Goal: Check status: Check status

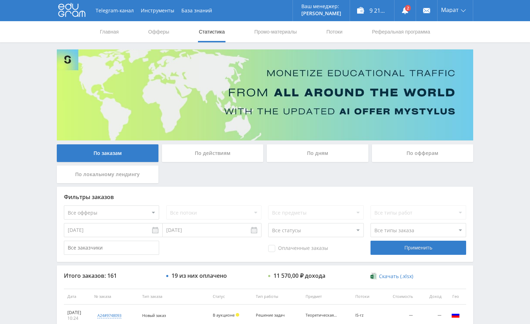
click at [493, 93] on div "Telegram-канал Инструменты База знаний Ваш менеджер: [PERSON_NAME] Alex Online …" at bounding box center [265, 296] width 530 height 592
click at [400, 10] on link at bounding box center [404, 10] width 21 height 21
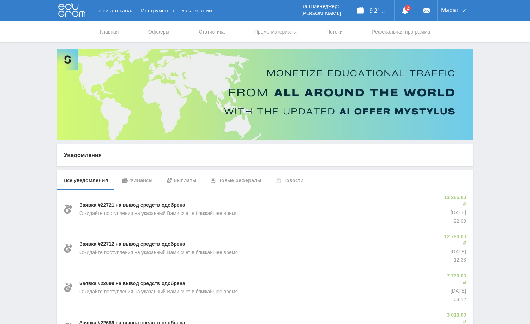
click at [136, 178] on div "Финансы" at bounding box center [137, 180] width 44 height 20
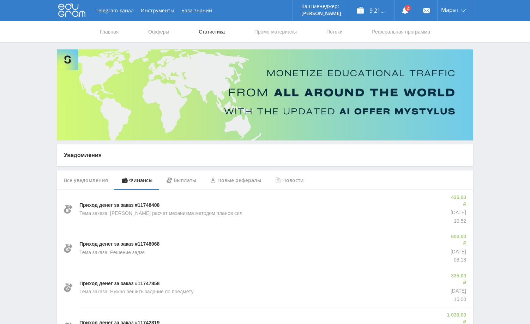
click at [219, 29] on link "Статистика" at bounding box center [212, 31] width 28 height 21
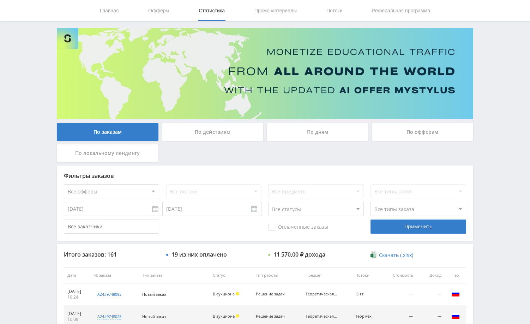
scroll to position [1, 0]
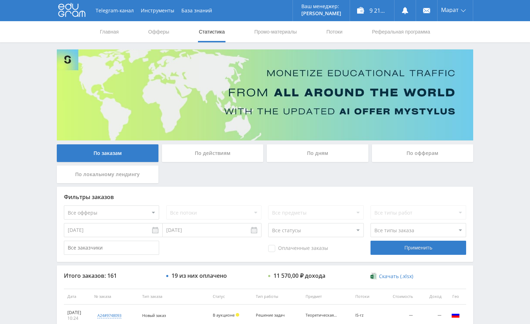
click at [506, 67] on div "Telegram-канал Инструменты База знаний Ваш менеджер: [PERSON_NAME] Online @edug…" at bounding box center [265, 296] width 530 height 592
click at [510, 79] on div "Telegram-канал Инструменты База знаний Ваш менеджер: [PERSON_NAME] Online @edug…" at bounding box center [265, 296] width 530 height 592
click at [497, 69] on div "Telegram-канал Инструменты База знаний Ваш менеджер: [PERSON_NAME] Online @edug…" at bounding box center [265, 296] width 530 height 592
click at [497, 70] on div "Telegram-канал Инструменты База знаний Ваш менеджер: [PERSON_NAME] Online @edug…" at bounding box center [265, 296] width 530 height 592
click at [498, 70] on div "Telegram-канал Инструменты База знаний Ваш менеджер: [PERSON_NAME] Online @edug…" at bounding box center [265, 296] width 530 height 592
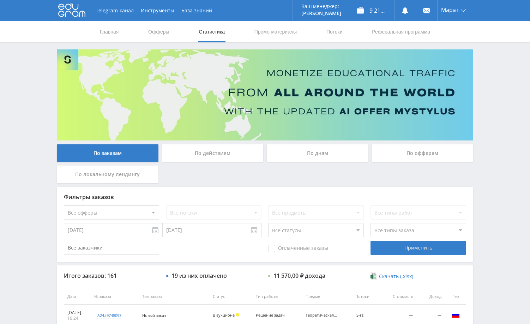
click at [483, 95] on div "Telegram-канал Инструменты База знаний Ваш менеджер: [PERSON_NAME] Online @edug…" at bounding box center [265, 296] width 530 height 592
click at [497, 100] on div "Telegram-канал Инструменты База знаний Ваш менеджер: [PERSON_NAME] Online @edug…" at bounding box center [265, 296] width 530 height 592
click at [501, 93] on div "Telegram-канал Инструменты База знаний Ваш менеджер: [PERSON_NAME] Online @edug…" at bounding box center [265, 296] width 530 height 592
click at [485, 63] on div "Telegram-канал Инструменты База знаний Ваш менеджер: [PERSON_NAME] Online @edug…" at bounding box center [265, 296] width 530 height 592
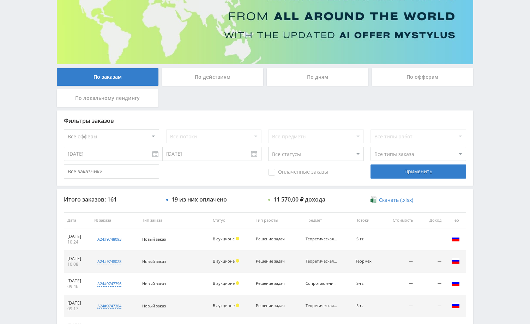
scroll to position [106, 0]
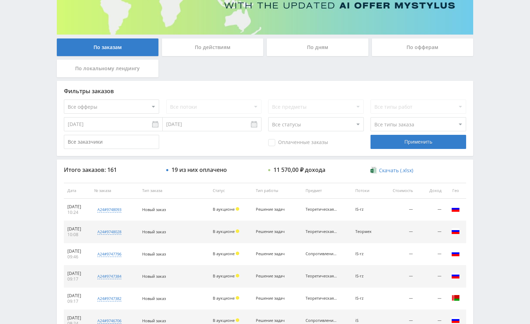
click at [299, 52] on div "По дням" at bounding box center [318, 47] width 102 height 18
click at [0, 0] on input "По дням" at bounding box center [0, 0] width 0 height 0
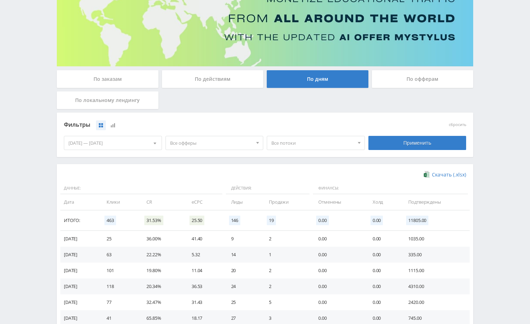
scroll to position [0, 0]
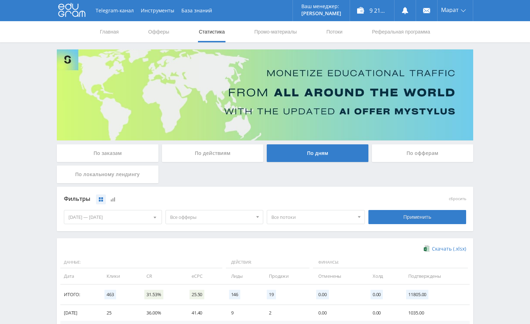
click at [111, 152] on div "По заказам" at bounding box center [108, 153] width 102 height 18
click at [0, 0] on input "По заказам" at bounding box center [0, 0] width 0 height 0
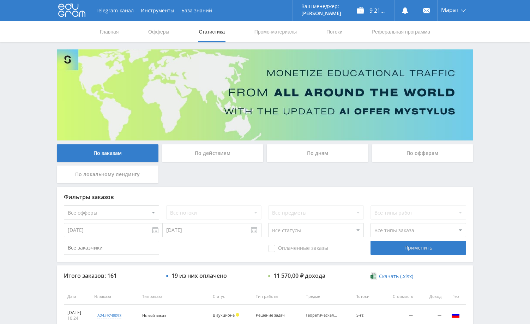
click at [494, 72] on div "Telegram-канал Инструменты База знаний Ваш менеджер: [PERSON_NAME] Online @edug…" at bounding box center [265, 296] width 530 height 592
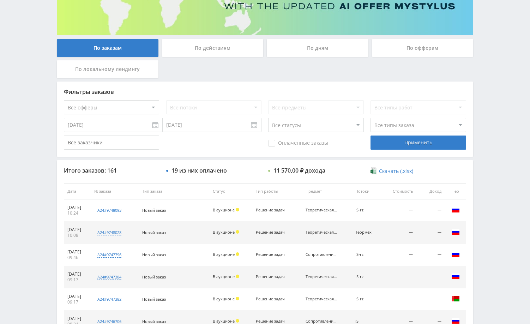
scroll to position [106, 0]
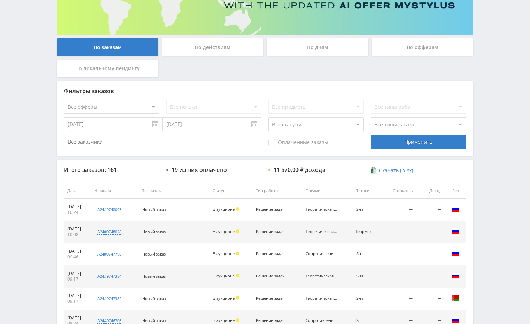
click at [482, 81] on div "Telegram-канал Инструменты База знаний Ваш менеджер: [PERSON_NAME] Online @edug…" at bounding box center [265, 190] width 530 height 592
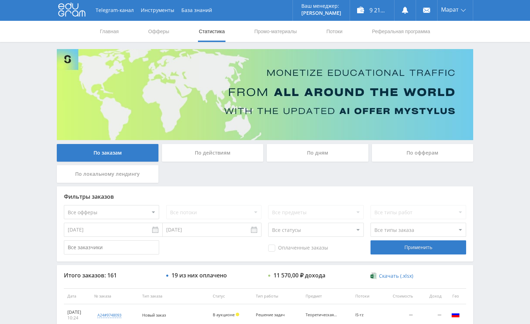
scroll to position [0, 0]
click at [486, 105] on div "Telegram-канал Инструменты База знаний Ваш менеджер: [PERSON_NAME] Online @edug…" at bounding box center [265, 296] width 530 height 592
click at [508, 153] on div "Telegram-канал Инструменты База знаний Ваш менеджер: [PERSON_NAME] Online @edug…" at bounding box center [265, 296] width 530 height 592
click at [503, 123] on div "Telegram-канал Инструменты База знаний Ваш менеджер: [PERSON_NAME] Online @edug…" at bounding box center [265, 296] width 530 height 592
click at [494, 104] on div "Telegram-канал Инструменты База знаний Ваш менеджер: Alex Alex Online @edugram_…" at bounding box center [265, 296] width 530 height 592
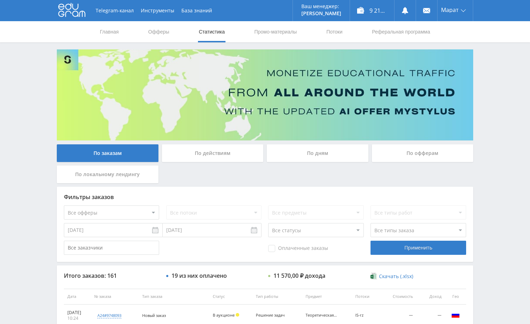
click at [491, 111] on div "Telegram-канал Инструменты База знаний Ваш менеджер: [PERSON_NAME] Online @edug…" at bounding box center [265, 296] width 530 height 592
click at [494, 175] on div "Telegram-канал Инструменты База знаний Ваш менеджер: [PERSON_NAME] Online @edug…" at bounding box center [265, 296] width 530 height 592
click at [493, 157] on div "Telegram-канал Инструменты База знаний Ваш менеджер: [PERSON_NAME] Online @edug…" at bounding box center [265, 296] width 530 height 592
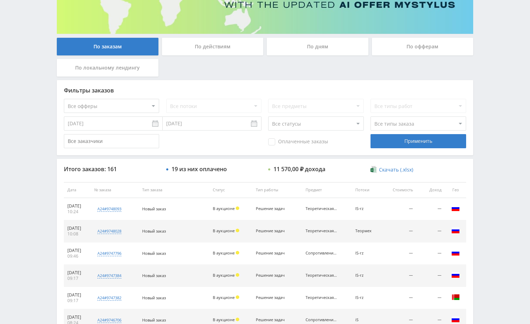
scroll to position [106, 0]
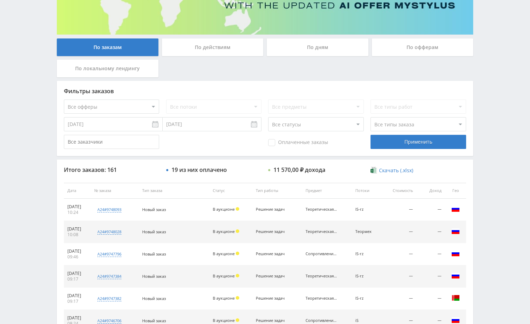
click at [495, 180] on div "Telegram-канал Инструменты База знаний Ваш менеджер: [PERSON_NAME] Online @edug…" at bounding box center [265, 190] width 530 height 592
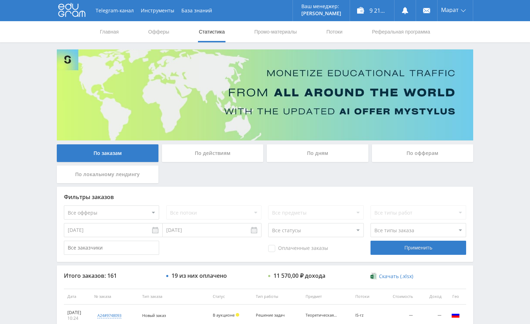
click at [495, 99] on div "Telegram-канал Инструменты База знаний Ваш менеджер: [PERSON_NAME] Online @edug…" at bounding box center [265, 296] width 530 height 592
click at [499, 68] on div "Telegram-канал Инструменты База знаний Ваш менеджер: [PERSON_NAME] Online @edug…" at bounding box center [265, 296] width 530 height 592
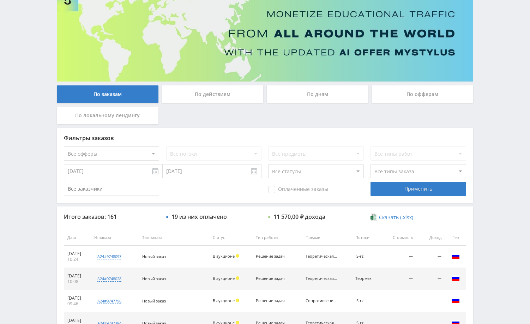
scroll to position [35, 0]
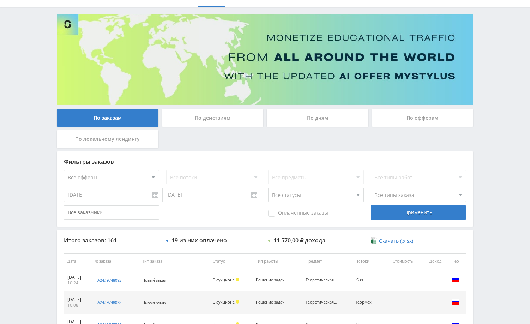
click at [510, 142] on div "Telegram-канал Инструменты База знаний Ваш менеджер: [PERSON_NAME] Online @edug…" at bounding box center [265, 261] width 530 height 592
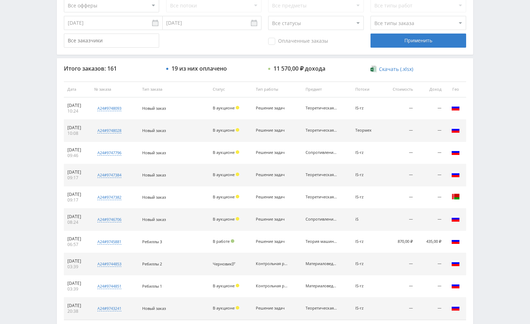
scroll to position [247, 0]
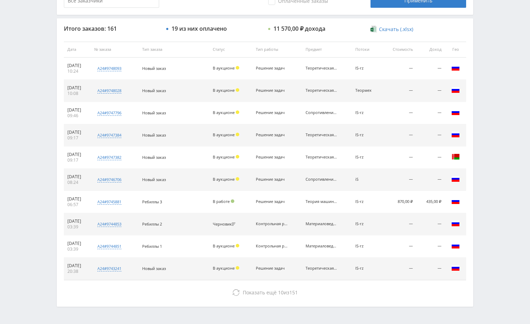
click at [407, 299] on div "Итого заказов: 161 19 из них оплачено 11 570,00 ₽ дохода Скачать (.xlsx) Дата №…" at bounding box center [265, 162] width 416 height 288
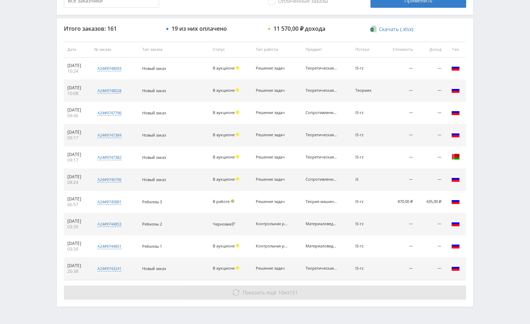
click at [406, 296] on button "Показать ещё 10 из 151" at bounding box center [265, 292] width 402 height 14
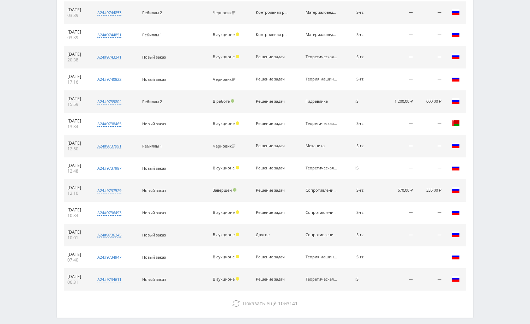
scroll to position [491, 0]
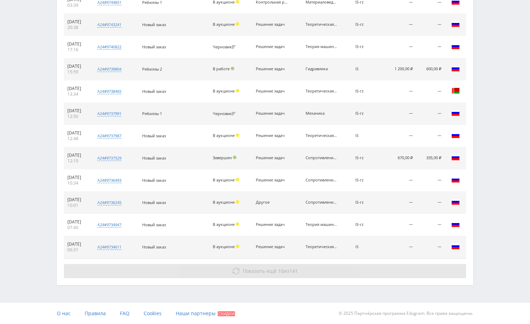
click at [404, 272] on button "Показать ещё 10 из 141" at bounding box center [265, 271] width 402 height 14
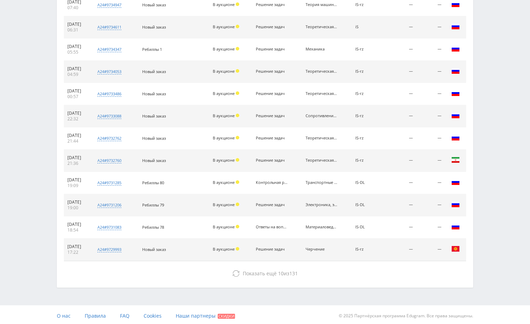
scroll to position [713, 0]
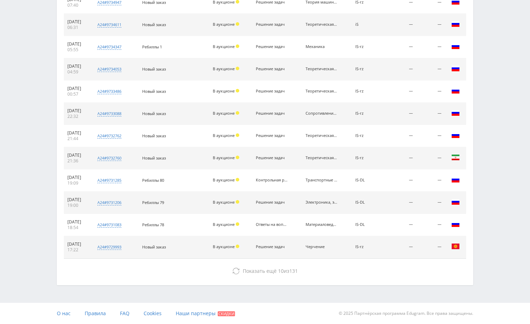
click at [403, 274] on button "Показать ещё 10 из 131" at bounding box center [265, 271] width 402 height 14
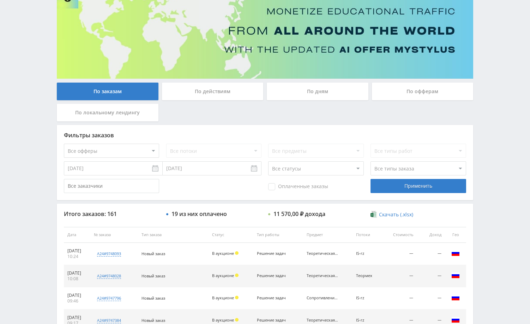
scroll to position [0, 0]
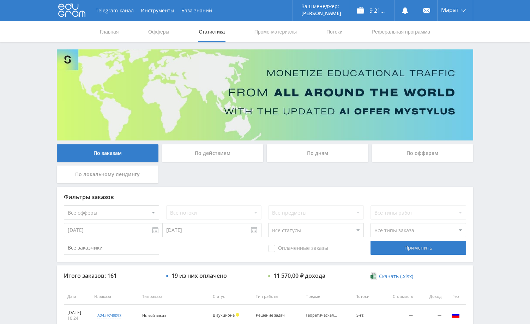
click at [500, 80] on div "Telegram-канал Инструменты База знаний Ваш менеджер: [PERSON_NAME] Online @edug…" at bounding box center [265, 296] width 530 height 592
click at [496, 192] on div "Telegram-канал Инструменты База знаний Ваш менеджер: [PERSON_NAME] Online @edug…" at bounding box center [265, 296] width 530 height 592
click at [507, 165] on div "Telegram-канал Инструменты База знаний Ваш менеджер: [PERSON_NAME] Online @edug…" at bounding box center [265, 296] width 530 height 592
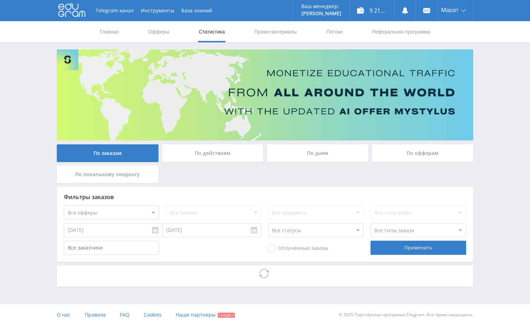
click at [503, 138] on div "Telegram-канал Инструменты База знаний Ваш менеджер: [PERSON_NAME] Online @edug…" at bounding box center [265, 162] width 530 height 325
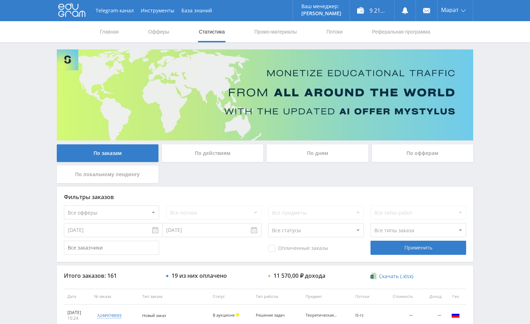
click at [502, 140] on div "Telegram-канал Инструменты База знаний Ваш менеджер: [PERSON_NAME] Online @edug…" at bounding box center [265, 296] width 530 height 592
click at [501, 121] on div "Telegram-канал Инструменты База знаний Ваш менеджер: [PERSON_NAME] Online @edug…" at bounding box center [265, 296] width 530 height 592
click at [499, 117] on div "Telegram-канал Инструменты База знаний Ваш менеджер: [PERSON_NAME] Online @edug…" at bounding box center [265, 296] width 530 height 592
click at [499, 116] on div "Telegram-канал Инструменты База знаний Ваш менеджер: [PERSON_NAME] Online @edug…" at bounding box center [265, 296] width 530 height 592
drag, startPoint x: 489, startPoint y: 159, endPoint x: 485, endPoint y: 149, distance: 11.2
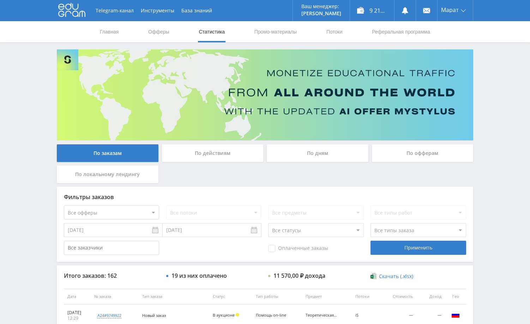
click at [489, 157] on div "Telegram-канал Инструменты База знаний Ваш менеджер: [PERSON_NAME] Online @edug…" at bounding box center [265, 296] width 530 height 592
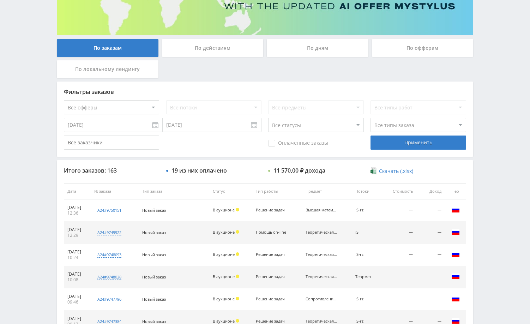
scroll to position [141, 0]
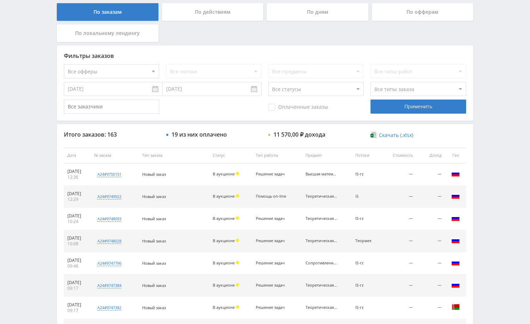
drag, startPoint x: 500, startPoint y: 109, endPoint x: 499, endPoint y: 147, distance: 38.1
click at [500, 110] on div "Telegram-канал Инструменты База знаний Ваш менеджер: Alex Alex Online @edugram_…" at bounding box center [265, 155] width 530 height 592
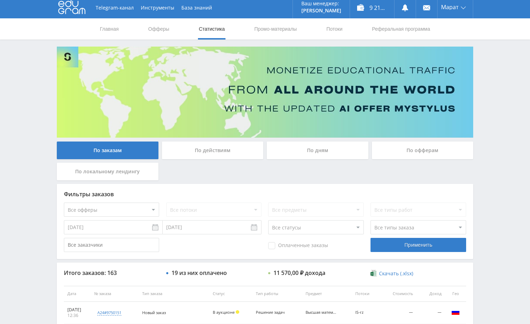
scroll to position [0, 0]
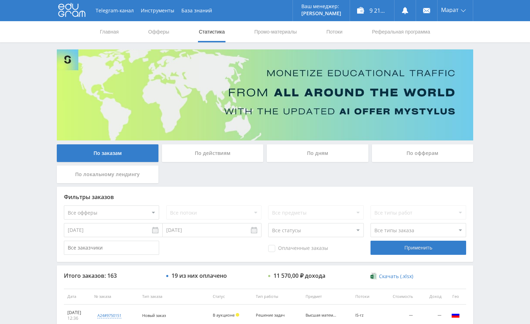
click at [493, 129] on div "Telegram-канал Инструменты База знаний Ваш менеджер: [PERSON_NAME] Online @edug…" at bounding box center [265, 296] width 530 height 592
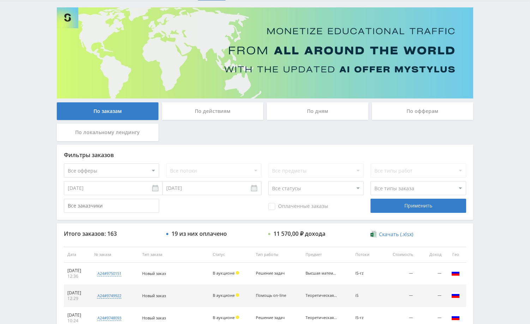
scroll to position [106, 0]
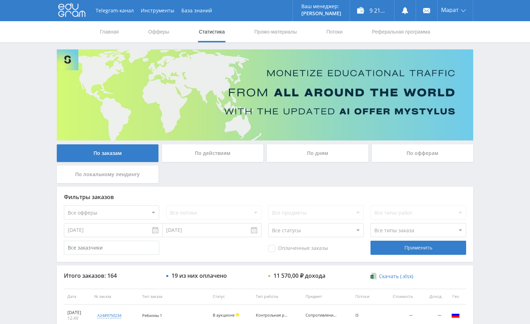
click at [490, 97] on div "Telegram-канал Инструменты База знаний Ваш менеджер: [PERSON_NAME] Online @edug…" at bounding box center [265, 296] width 530 height 592
click at [495, 116] on div "Telegram-канал Инструменты База знаний Ваш менеджер: [PERSON_NAME] Online @edug…" at bounding box center [265, 296] width 530 height 592
click at [493, 150] on div "Telegram-канал Инструменты База знаний Ваш менеджер: [PERSON_NAME] Online @edug…" at bounding box center [265, 296] width 530 height 592
click at [485, 132] on div "Telegram-канал Инструменты База знаний Ваш менеджер: [PERSON_NAME] Online @edug…" at bounding box center [265, 296] width 530 height 592
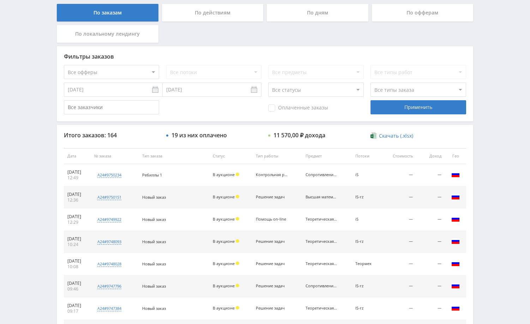
scroll to position [141, 0]
